Goal: Transaction & Acquisition: Purchase product/service

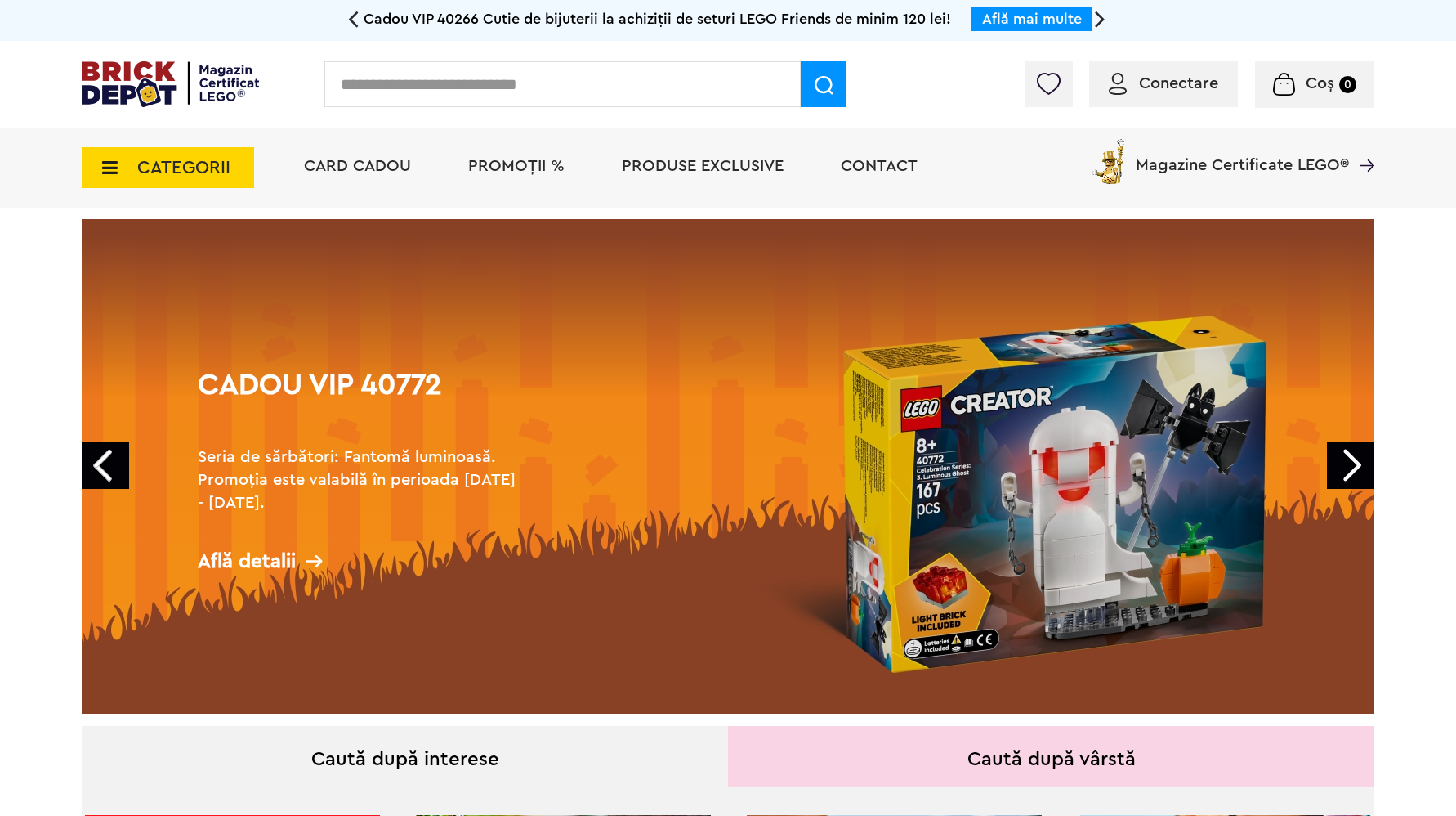
click at [522, 163] on span "PROMOȚII %" at bounding box center [516, 166] width 97 height 16
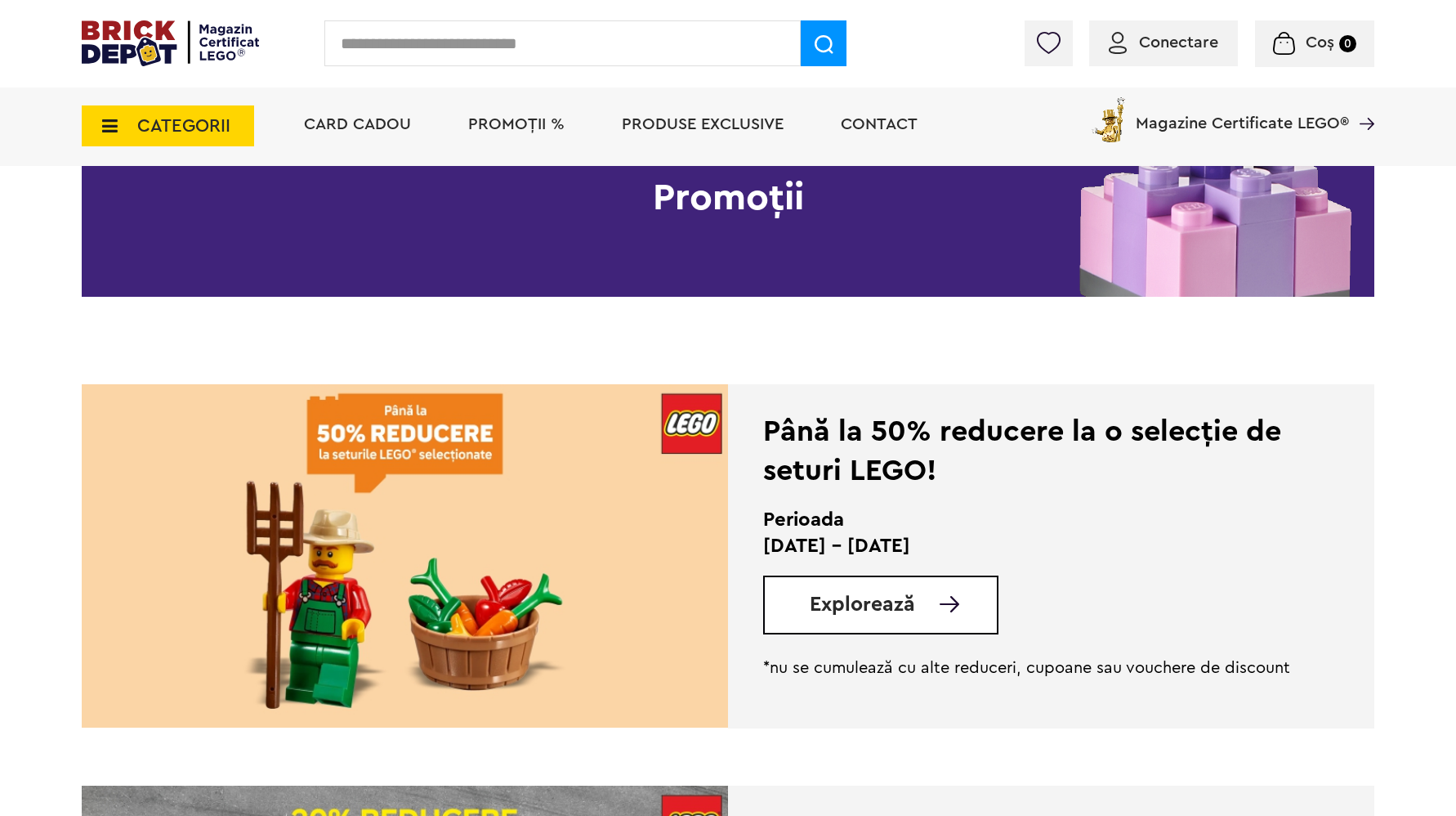
scroll to position [250, 0]
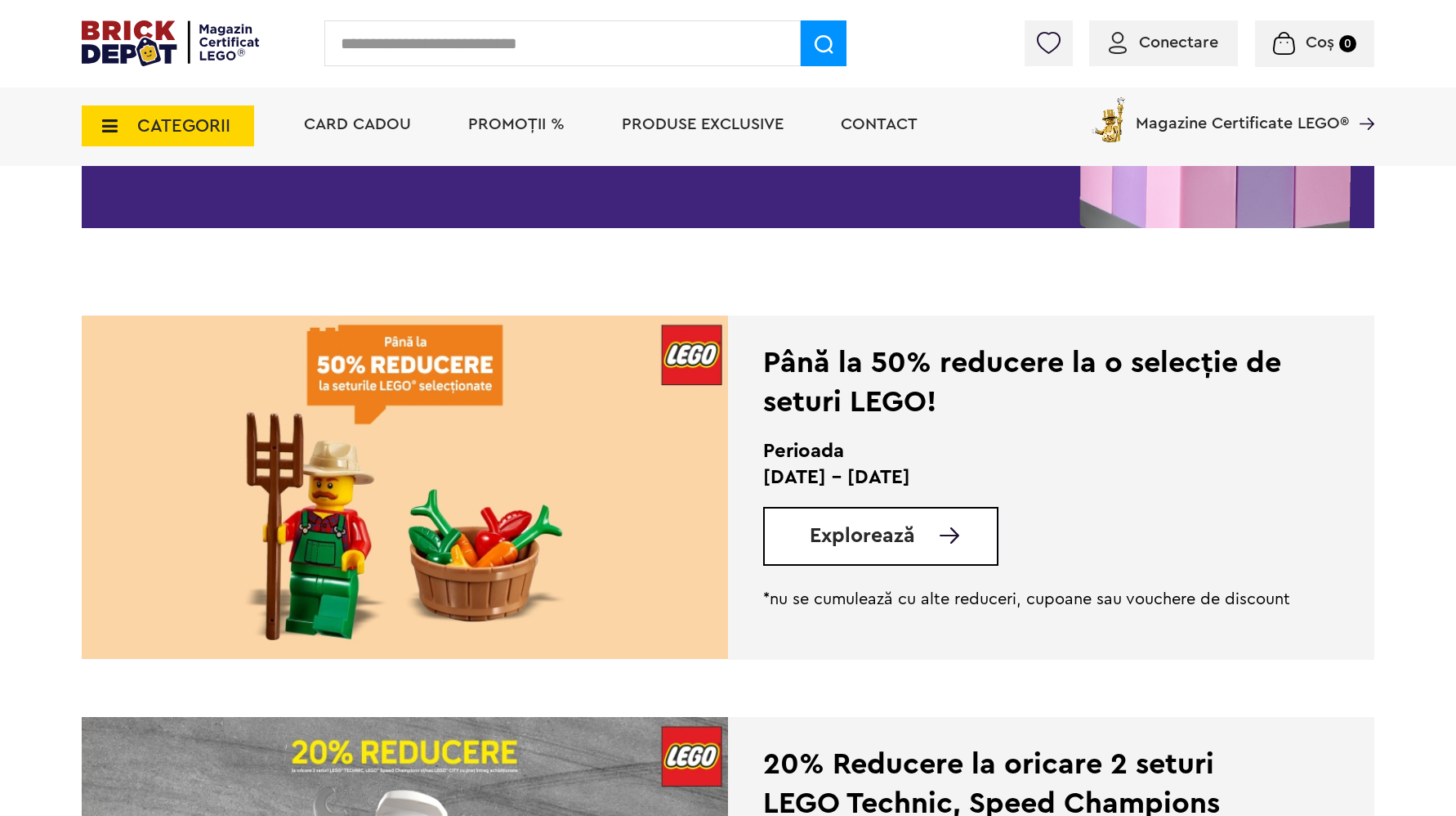
click at [872, 538] on span "Explorează" at bounding box center [862, 535] width 105 height 20
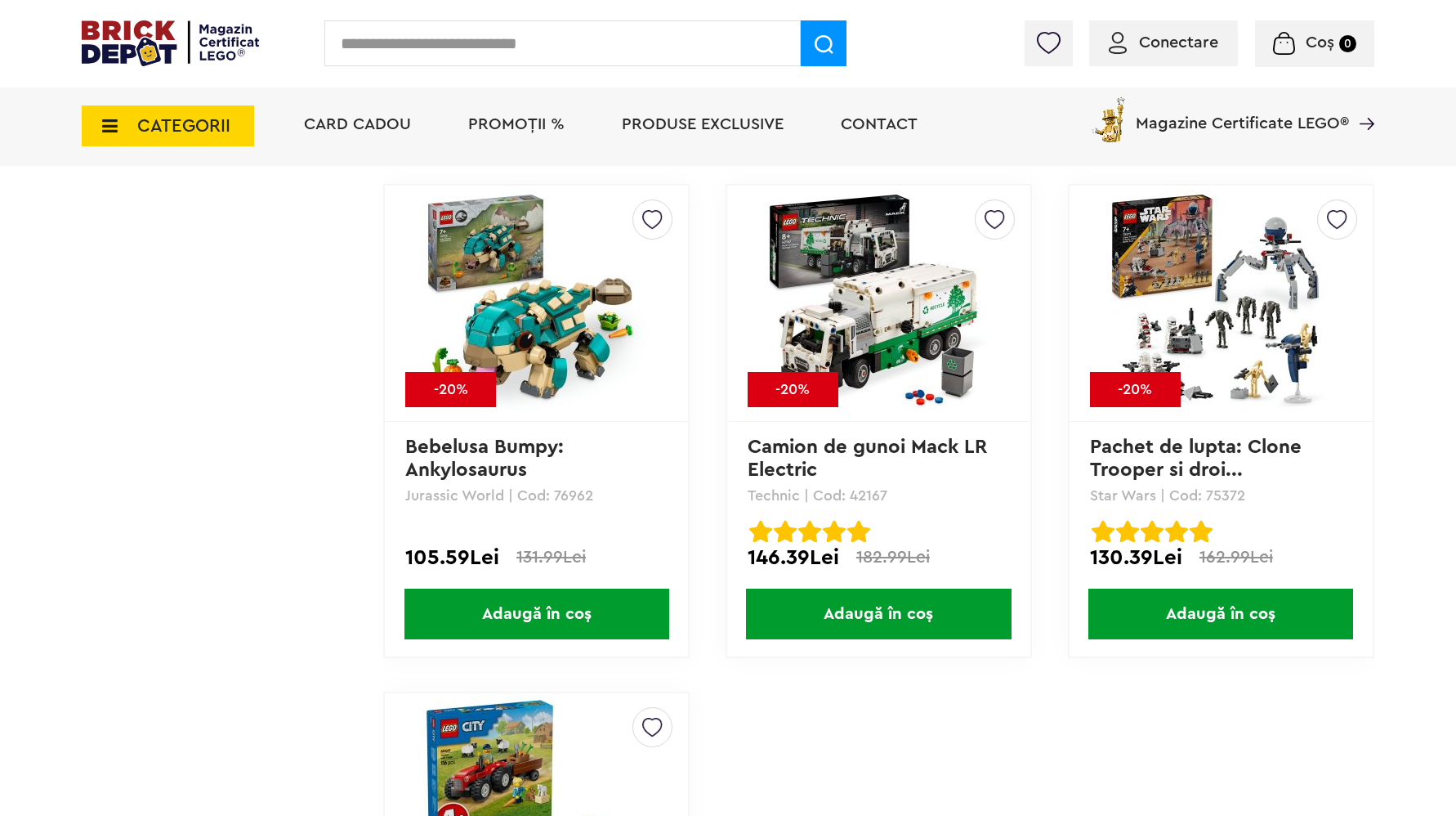
scroll to position [7691, 0]
